Goal: Information Seeking & Learning: Learn about a topic

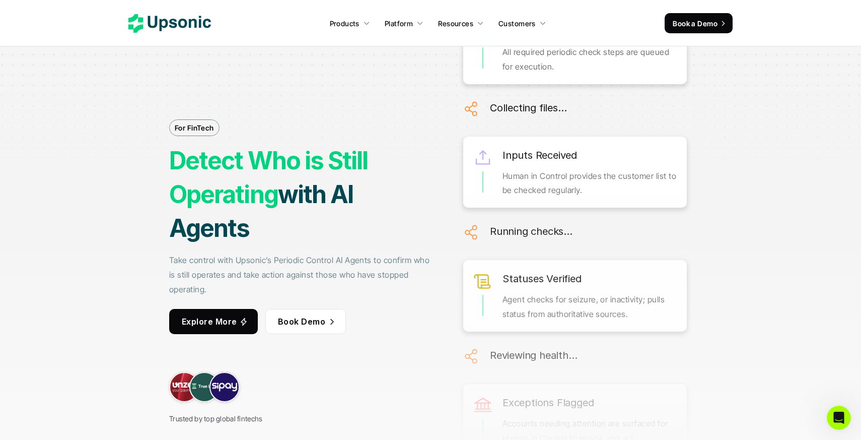
click at [187, 14] on icon at bounding box center [169, 23] width 83 height 19
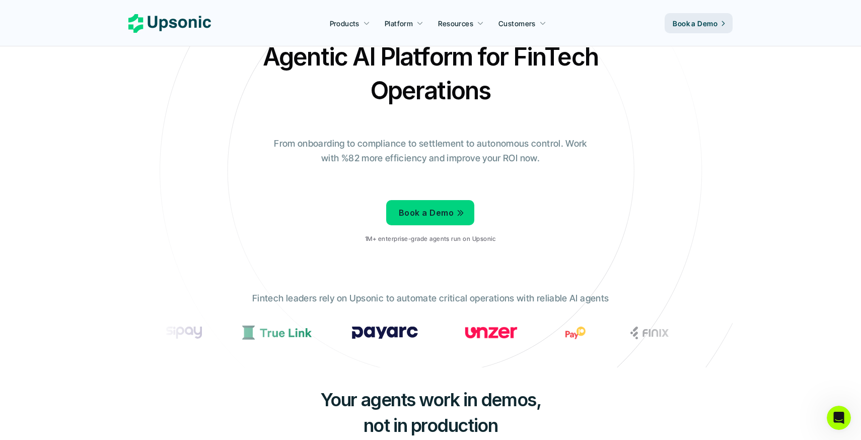
scroll to position [42, 0]
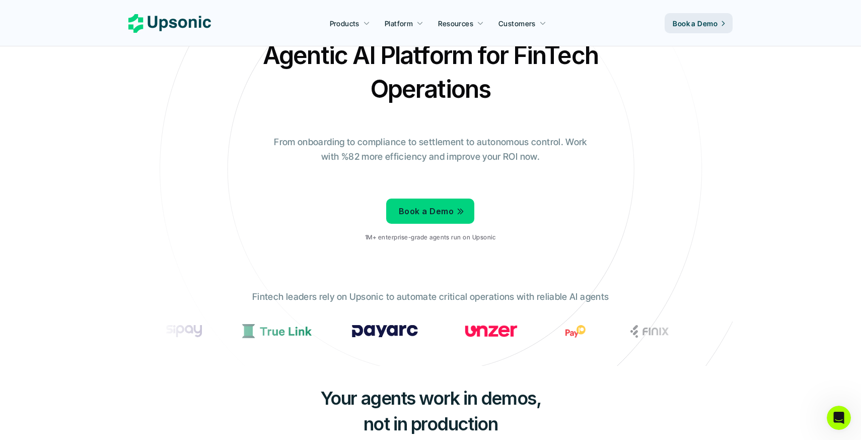
click at [462, 327] on img at bounding box center [487, 330] width 66 height 13
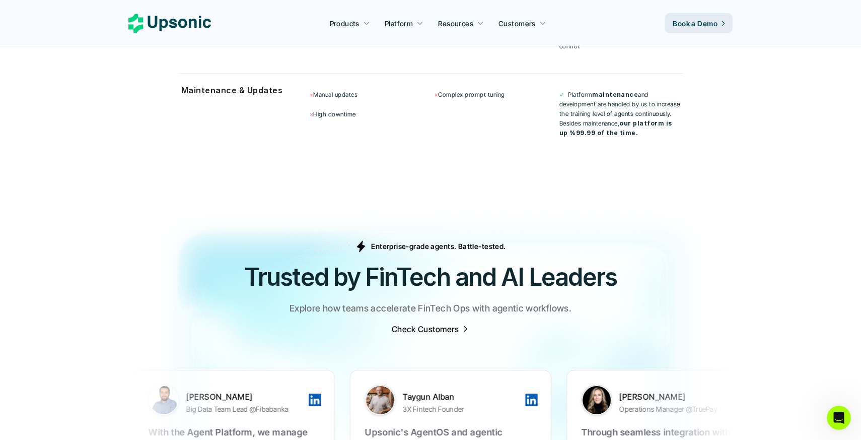
scroll to position [3069, 0]
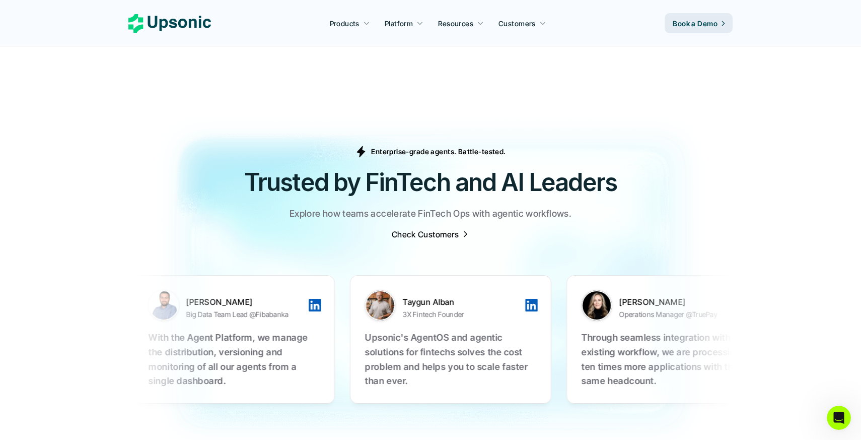
drag, startPoint x: 392, startPoint y: 325, endPoint x: 287, endPoint y: 325, distance: 105.2
click at [287, 330] on p "Upsonic's AgentOS and agentic solutions for fintechs solves the cost problem an…" at bounding box center [355, 359] width 171 height 58
drag, startPoint x: 341, startPoint y: 284, endPoint x: 468, endPoint y: 421, distance: 186.7
click at [467, 421] on section "Enterprise-grade agents. Battle-tested. Trusted by FinTech and AI Leaders Explo…" at bounding box center [430, 282] width 861 height 374
click at [474, 401] on section "[PERSON_NAME] Big Data Team Lead @Fibabanka With the Agent Platform, we manage …" at bounding box center [430, 339] width 604 height 179
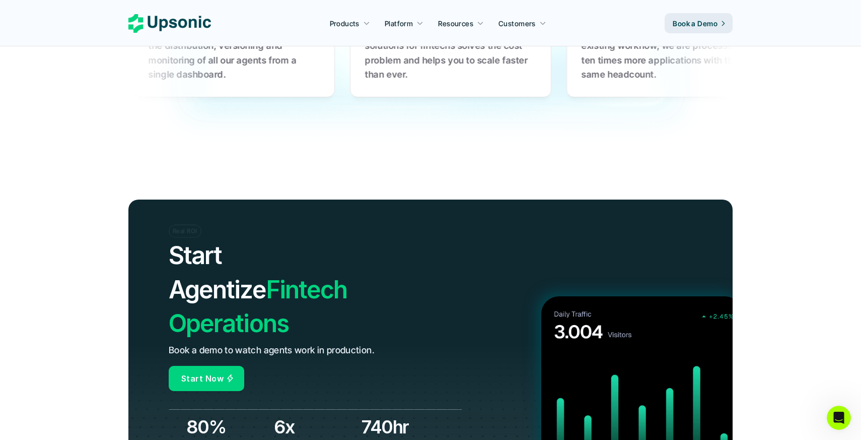
scroll to position [3432, 0]
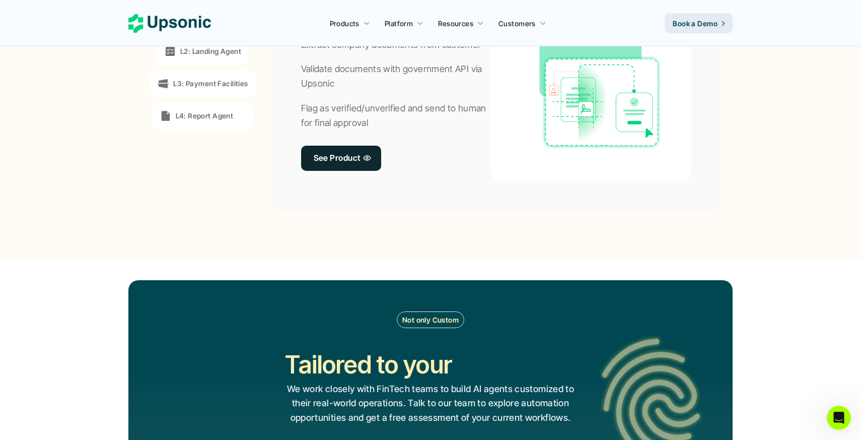
scroll to position [887, 0]
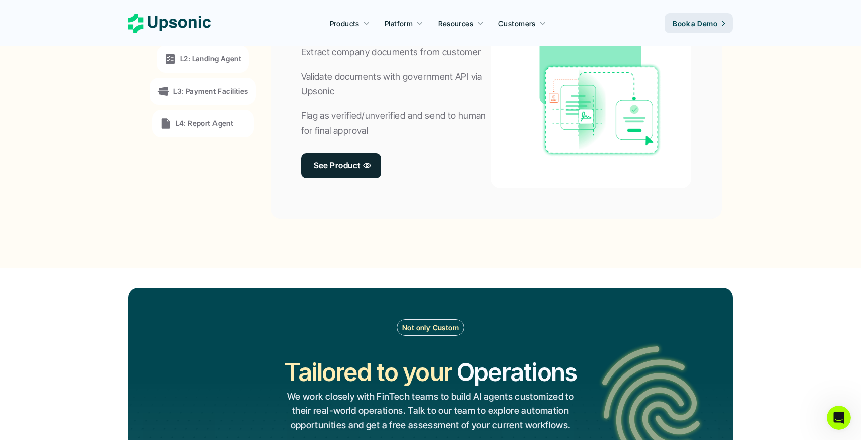
click at [470, 281] on section "Not only Custom Tailored to your Workflows Operations Processes Workflows We wo…" at bounding box center [430, 398] width 861 height 262
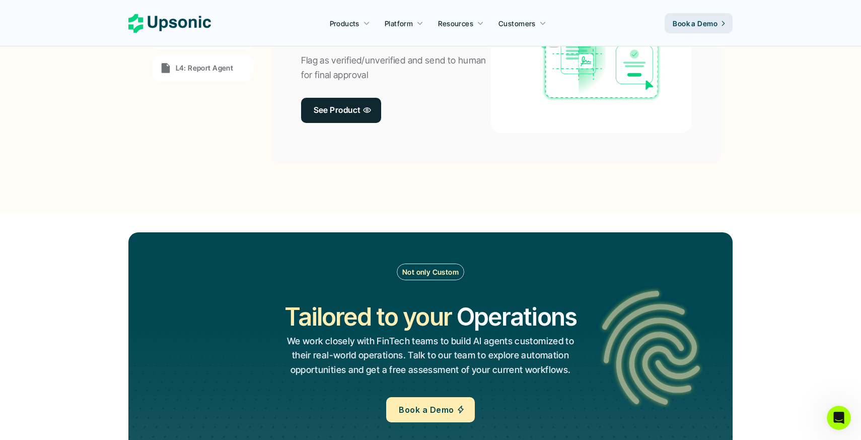
scroll to position [1085, 0]
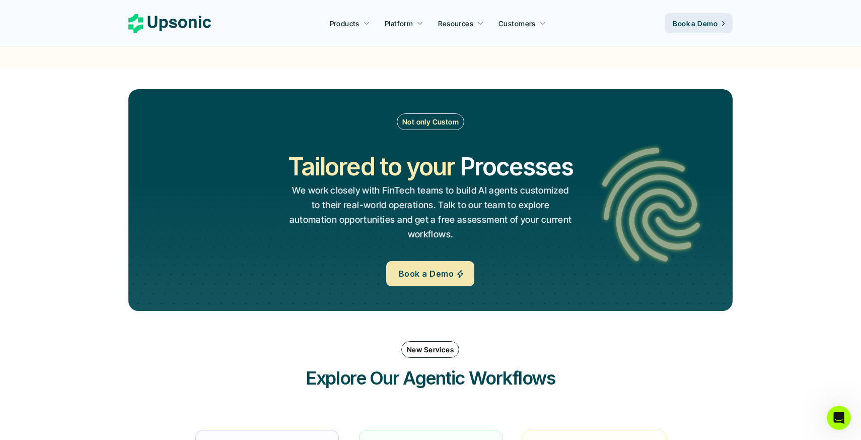
click at [441, 127] on p "Not only Custom" at bounding box center [430, 121] width 56 height 11
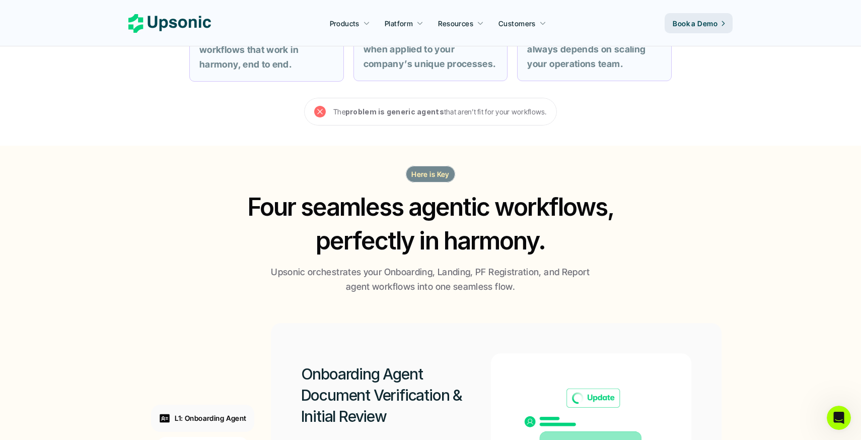
scroll to position [0, 0]
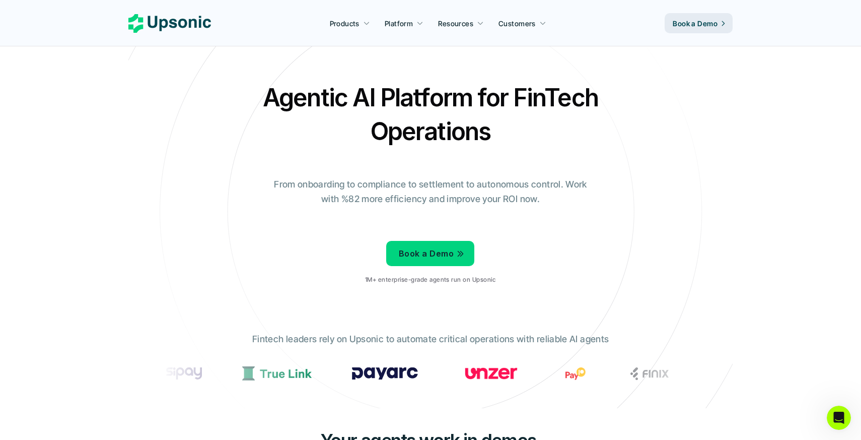
click at [403, 84] on h2 "Agentic AI Platform for FinTech Operations" at bounding box center [430, 114] width 352 height 67
click at [122, 373] on img at bounding box center [105, 373] width 33 height 13
